Goal: Transaction & Acquisition: Subscribe to service/newsletter

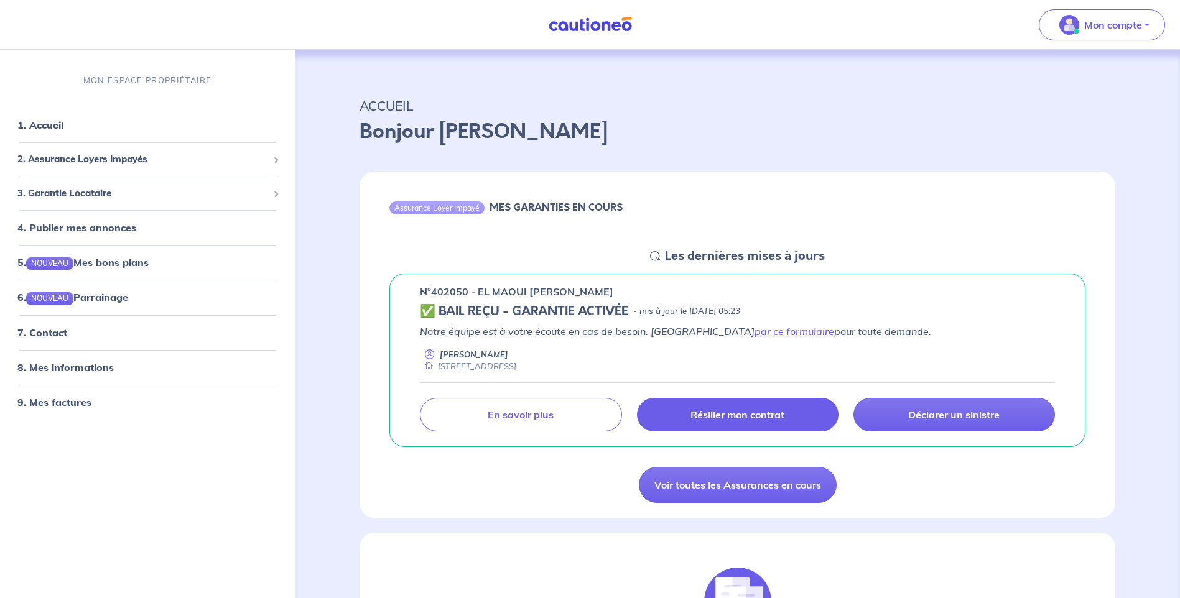
click at [706, 419] on p "Résilier mon contrat" at bounding box center [737, 415] width 94 height 12
click at [751, 412] on p "Résilier mon contrat" at bounding box center [737, 415] width 94 height 12
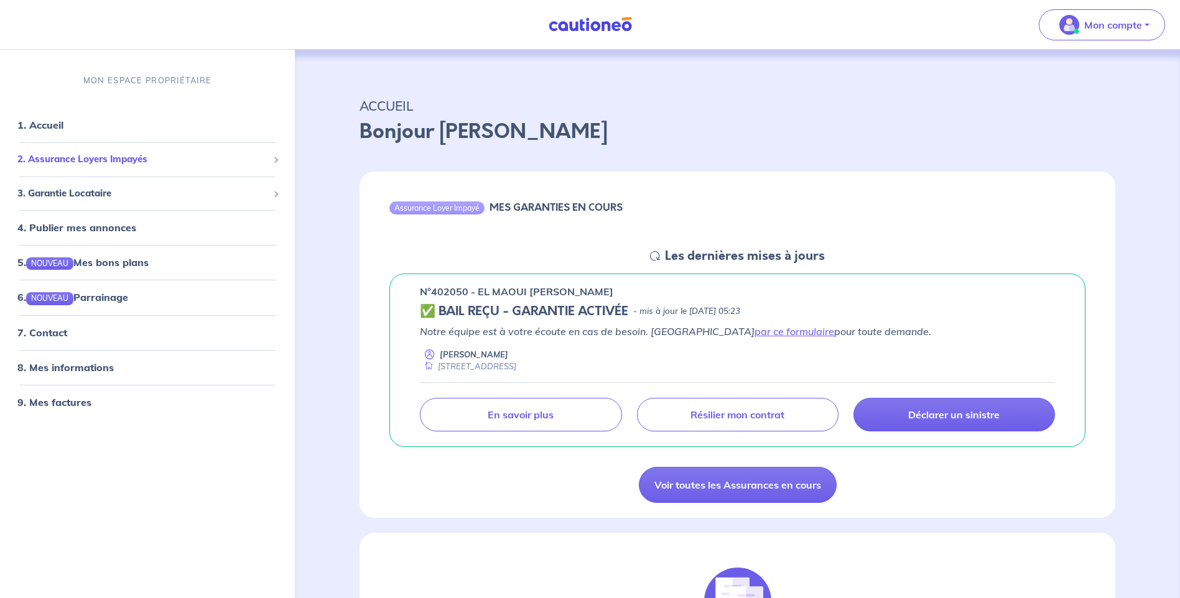
click at [177, 161] on span "2. Assurance Loyers Impayés" at bounding box center [142, 159] width 251 height 14
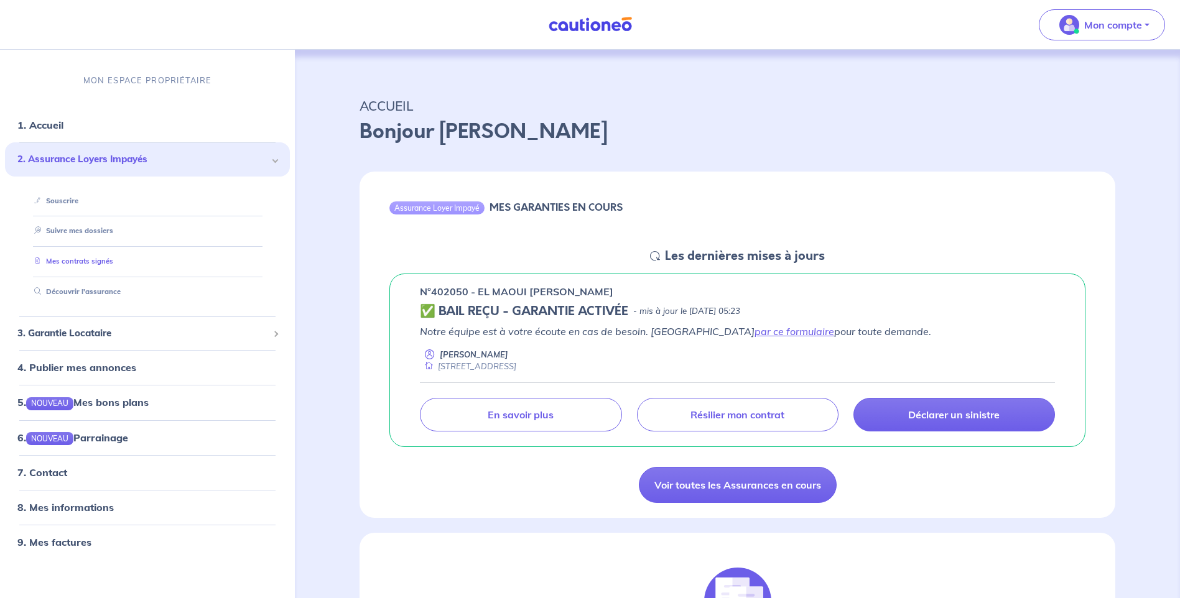
click at [103, 261] on link "Mes contrats signés" at bounding box center [71, 261] width 84 height 9
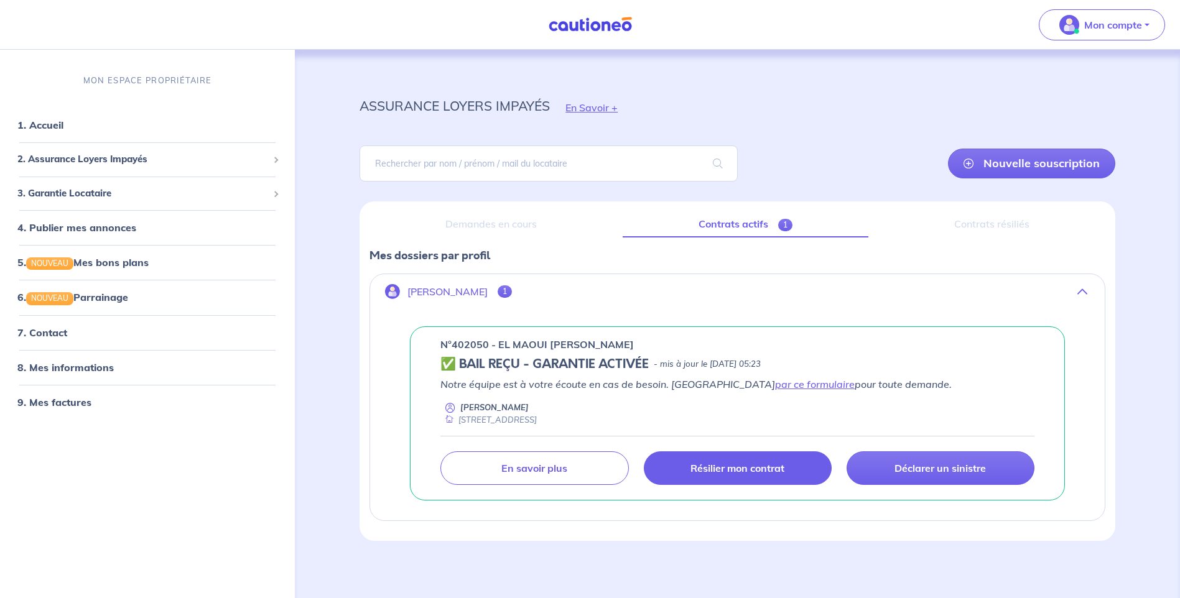
click at [779, 471] on p "Résilier mon contrat" at bounding box center [737, 468] width 94 height 12
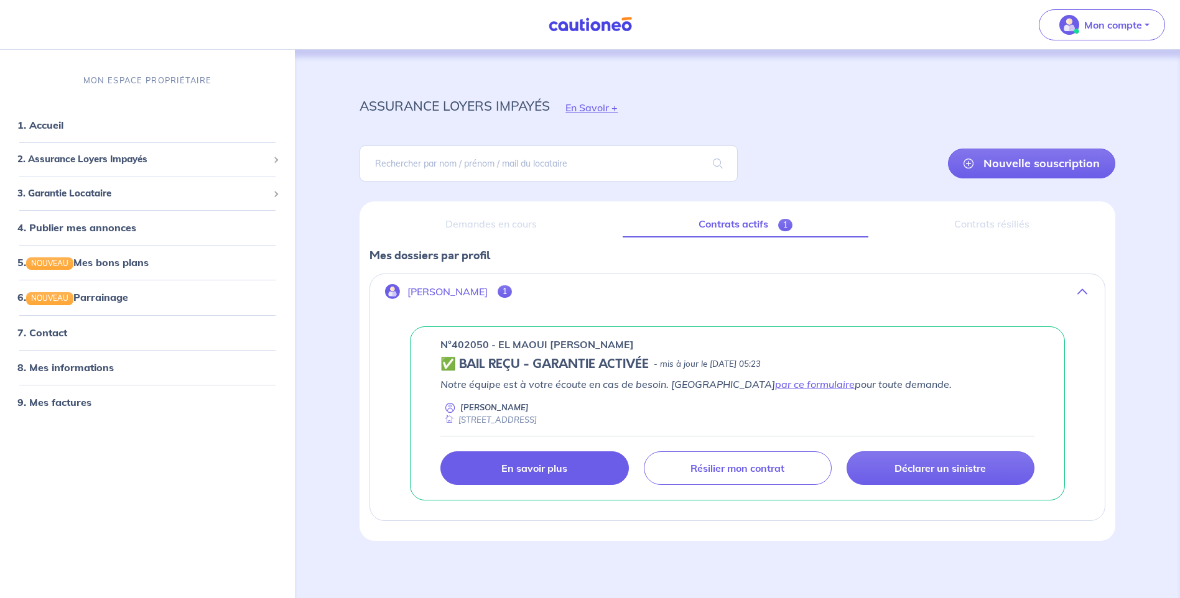
click at [514, 465] on p "En savoir plus" at bounding box center [534, 468] width 66 height 12
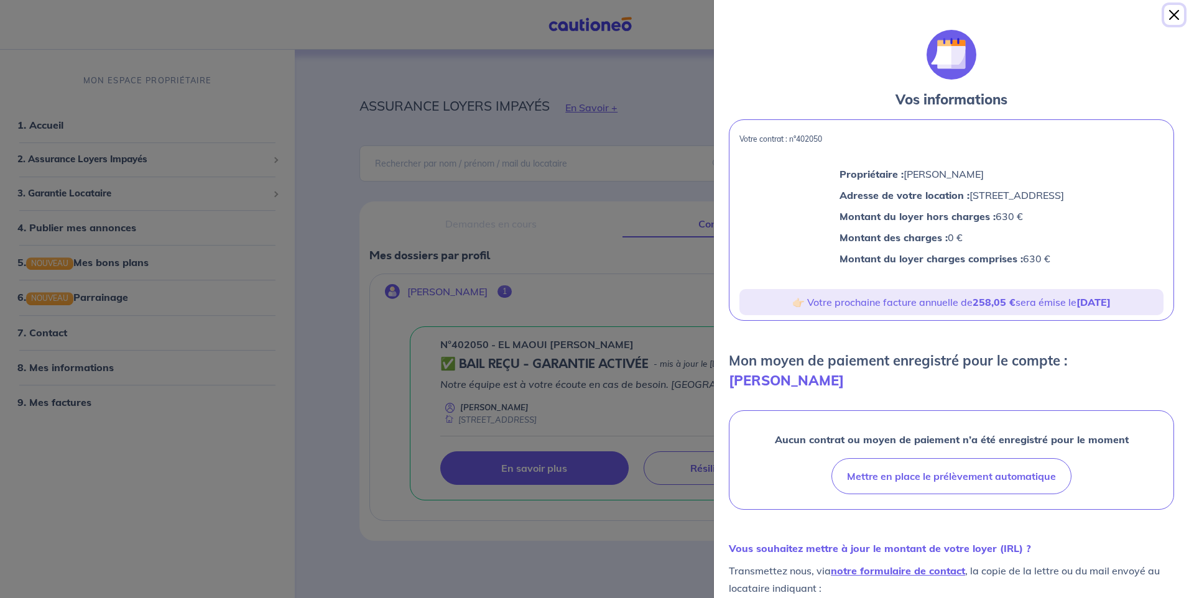
click at [1176, 11] on button "Close" at bounding box center [1174, 15] width 20 height 20
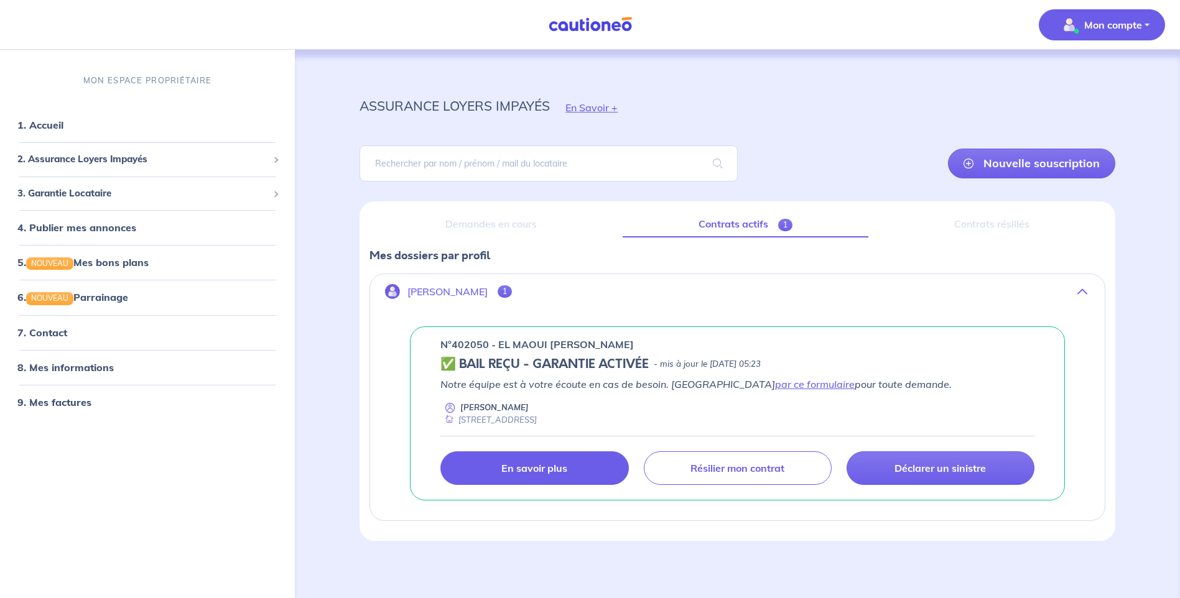
click at [1121, 21] on p "Mon compte" at bounding box center [1113, 24] width 58 height 15
click at [1101, 80] on link "Mes informations" at bounding box center [1089, 77] width 100 height 20
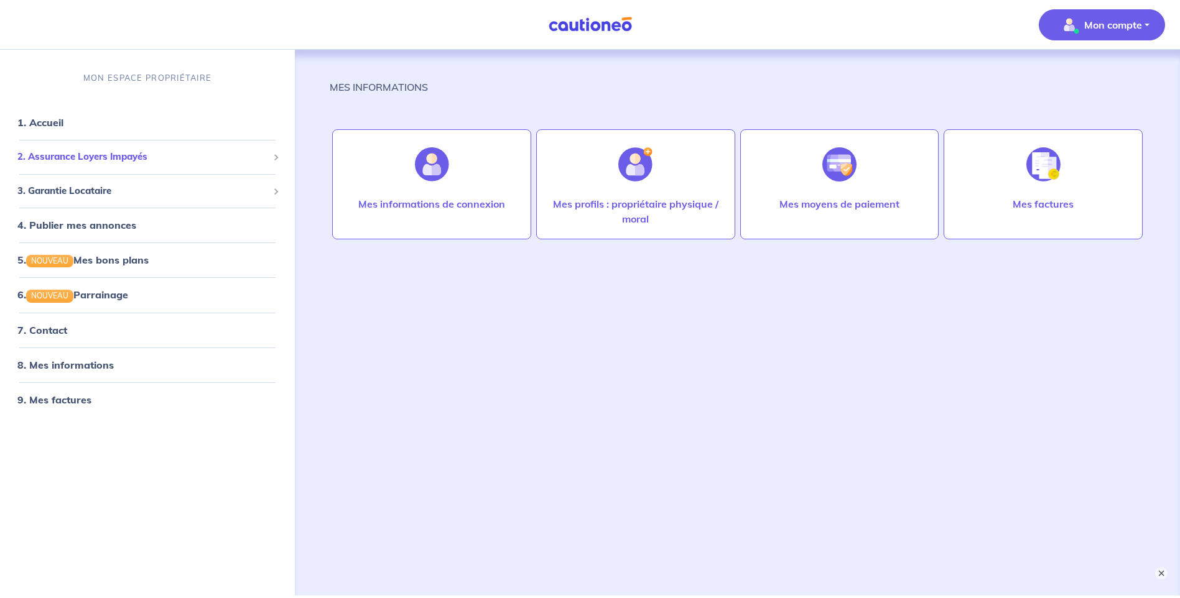
click at [49, 151] on span "2. Assurance Loyers Impayés" at bounding box center [142, 157] width 251 height 14
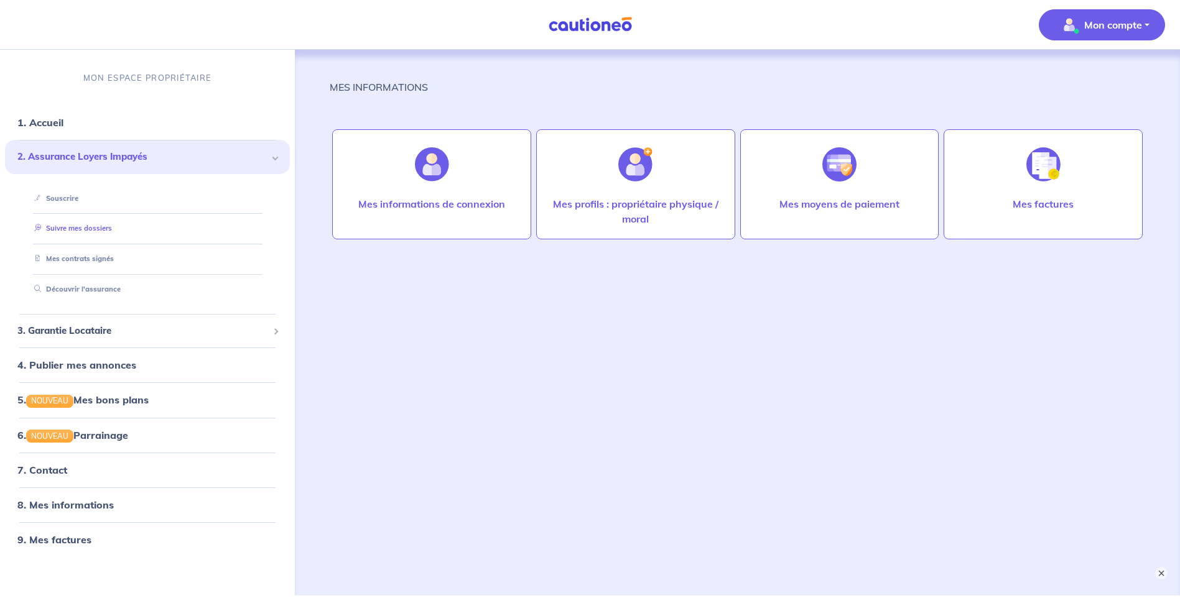
click at [70, 226] on link "Suivre mes dossiers" at bounding box center [70, 229] width 83 height 9
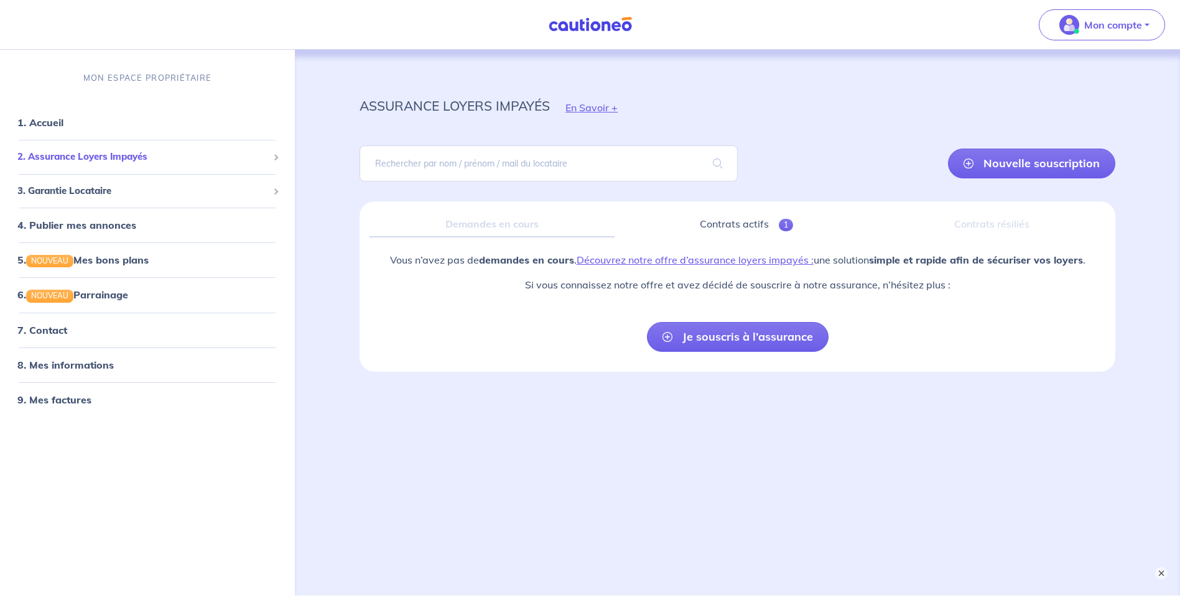
click at [58, 155] on span "2. Assurance Loyers Impayés" at bounding box center [142, 157] width 251 height 14
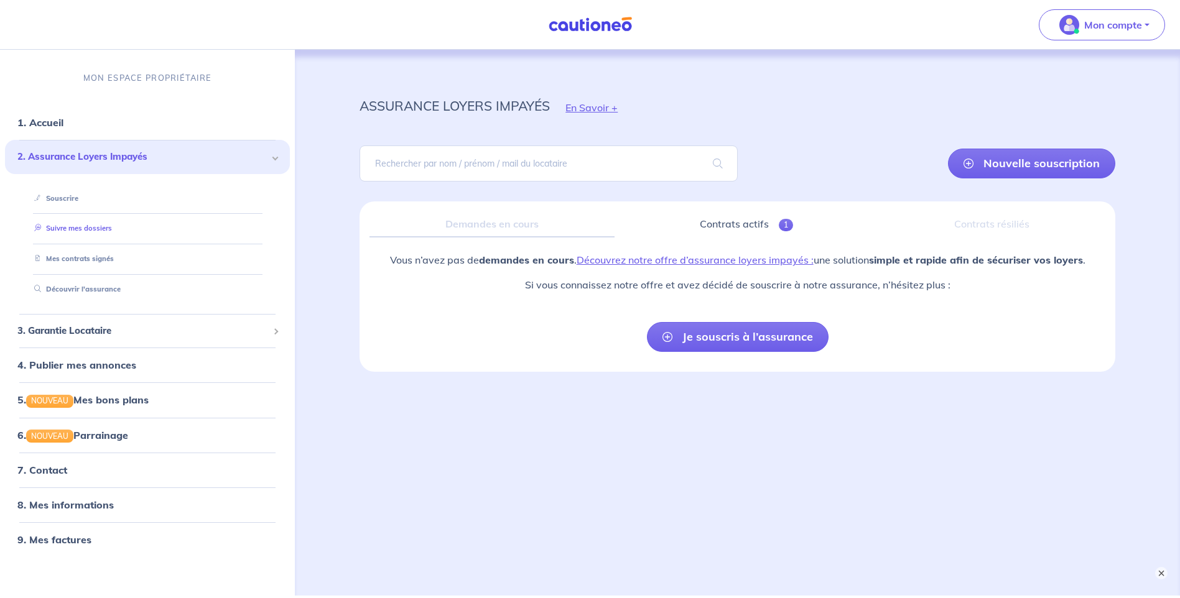
click at [60, 229] on link "Suivre mes dossiers" at bounding box center [70, 229] width 83 height 9
click at [60, 261] on link "Mes contrats signés" at bounding box center [71, 258] width 84 height 9
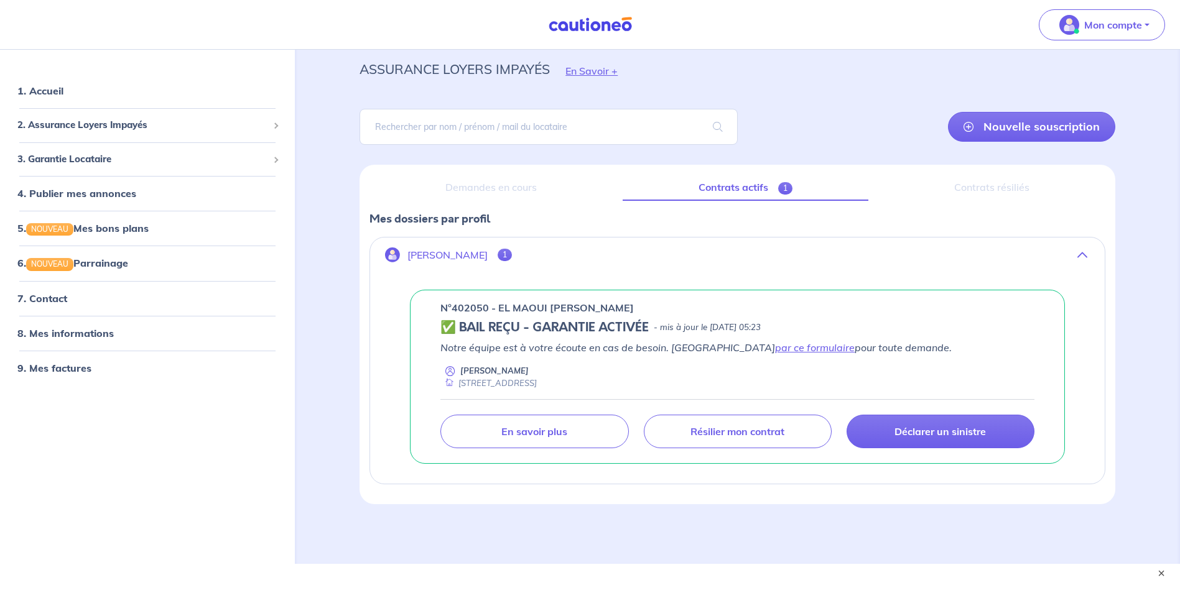
scroll to position [52, 0]
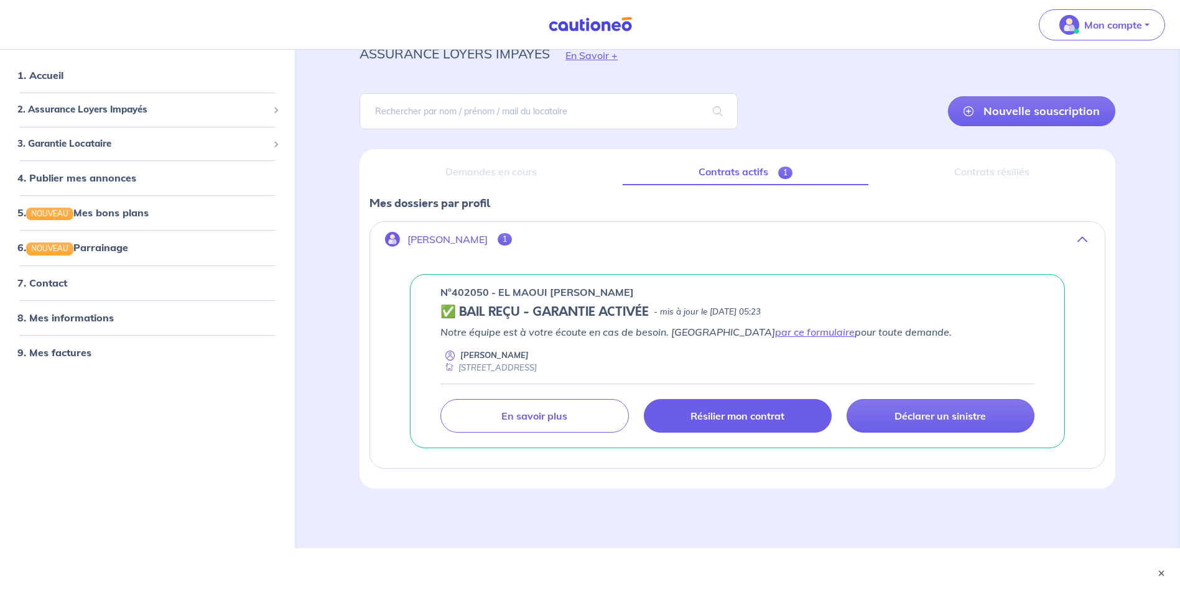
click at [699, 416] on p "Résilier mon contrat" at bounding box center [737, 416] width 94 height 12
click at [55, 282] on link "7. Contact" at bounding box center [41, 283] width 49 height 12
click at [56, 283] on link "7. Contact" at bounding box center [41, 283] width 49 height 12
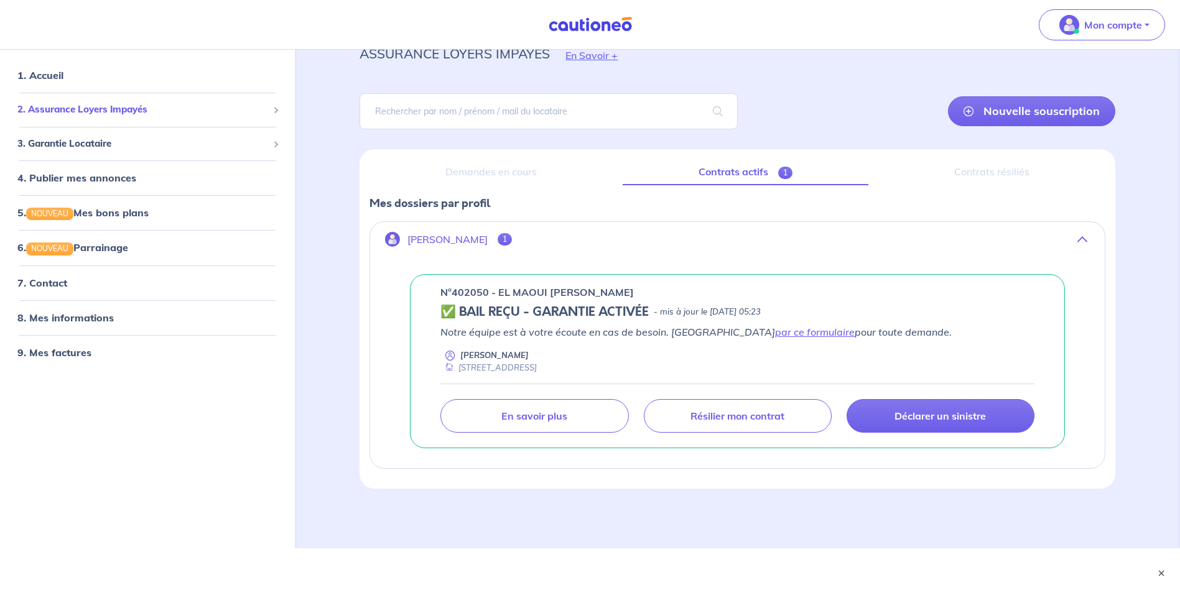
click at [132, 111] on span "2. Assurance Loyers Impayés" at bounding box center [142, 110] width 251 height 14
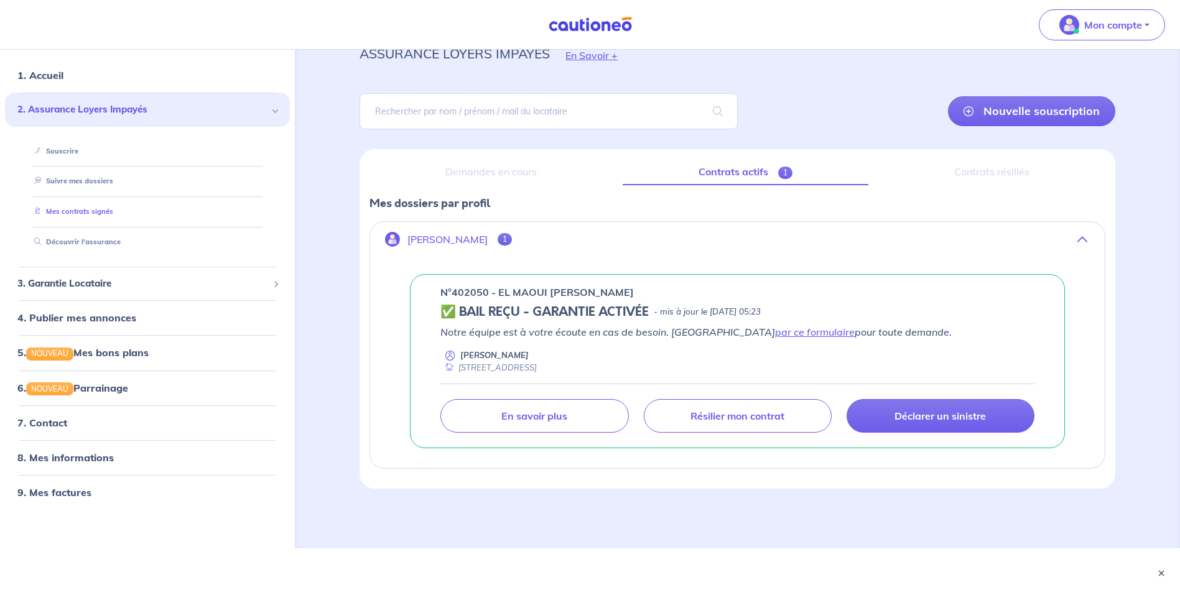
click at [105, 212] on link "Mes contrats signés" at bounding box center [71, 212] width 84 height 9
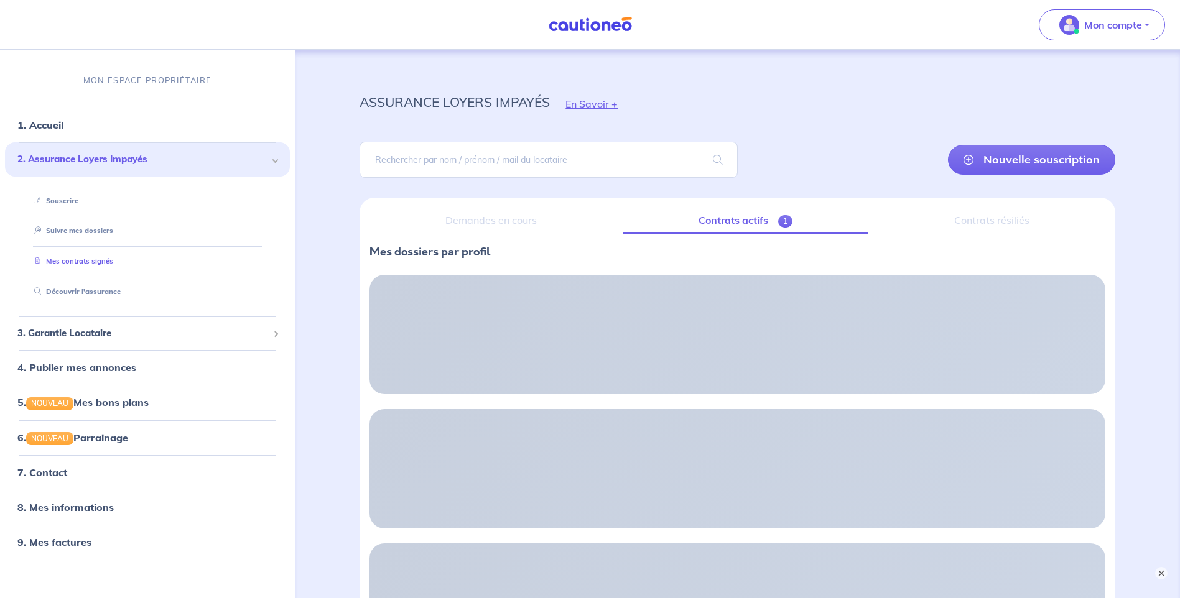
scroll to position [0, 0]
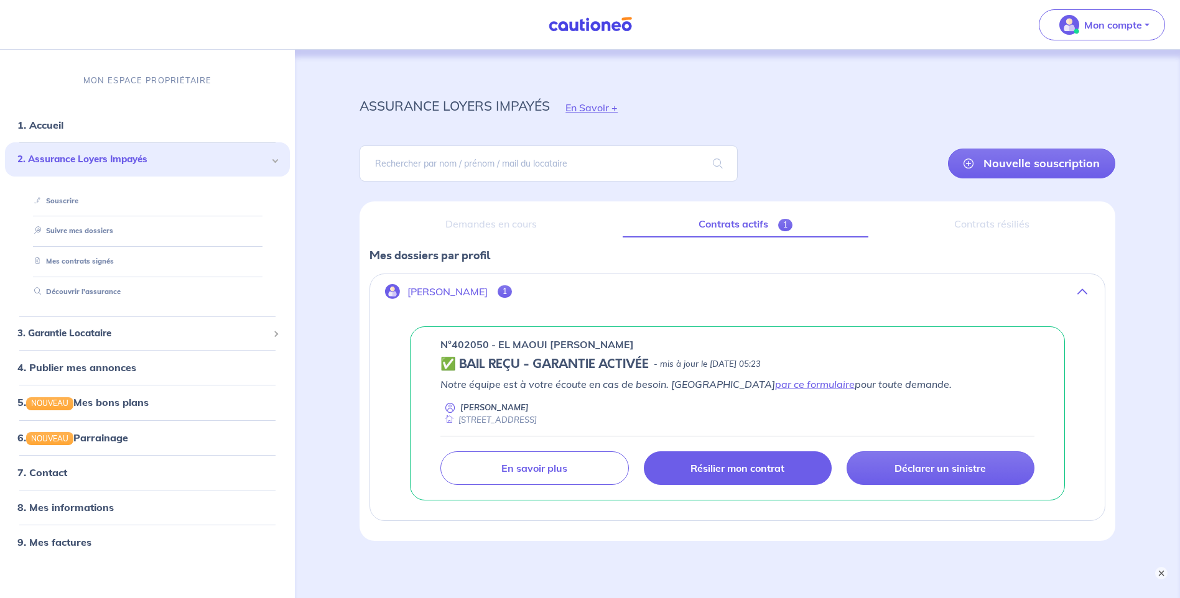
click at [756, 466] on p "Résilier mon contrat" at bounding box center [737, 468] width 94 height 12
click at [60, 472] on link "7. Contact" at bounding box center [41, 472] width 49 height 12
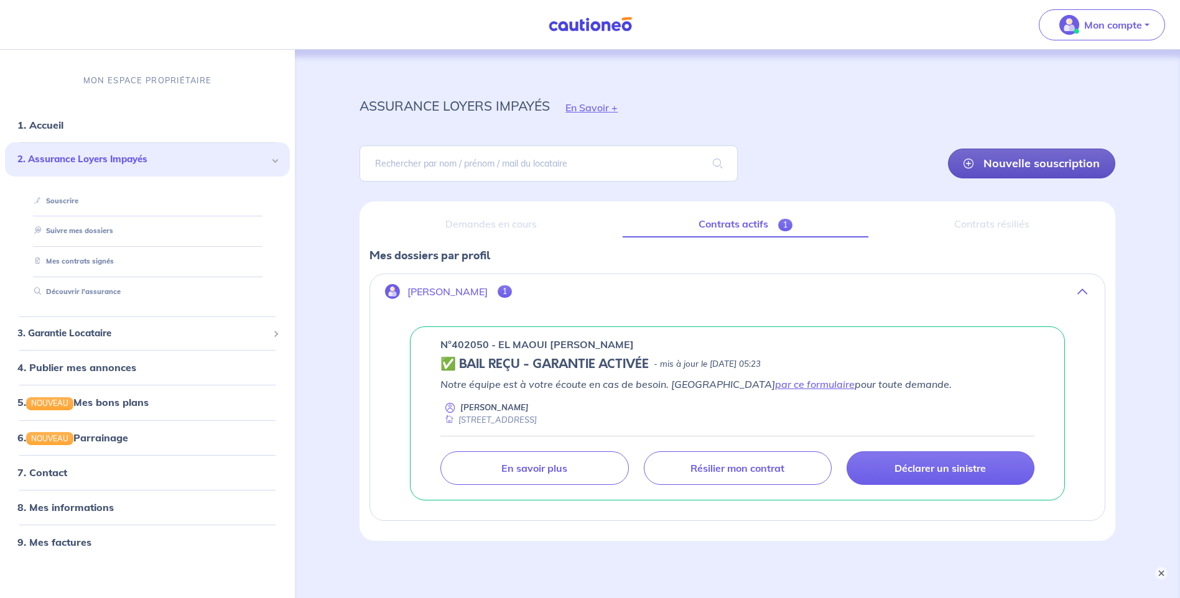
click at [1048, 160] on link "Nouvelle souscription" at bounding box center [1031, 164] width 167 height 30
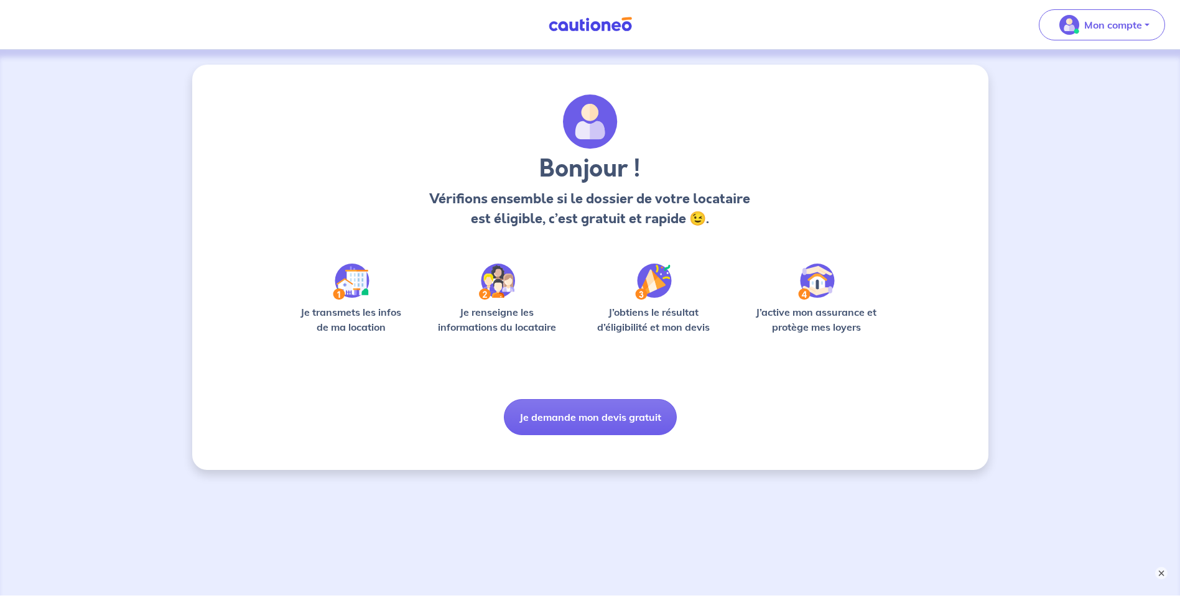
click at [347, 280] on img at bounding box center [351, 282] width 37 height 36
click at [369, 312] on p "Je transmets les infos de ma location" at bounding box center [351, 320] width 119 height 30
click at [613, 417] on button "Je demande mon devis gratuit" at bounding box center [590, 417] width 173 height 36
